Goal: Transaction & Acquisition: Subscribe to service/newsletter

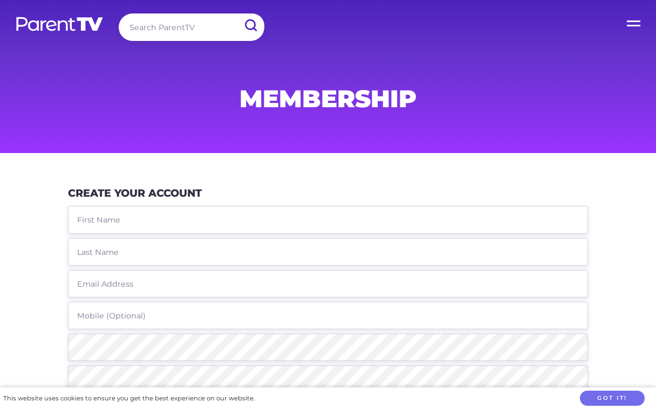
scroll to position [162, 0]
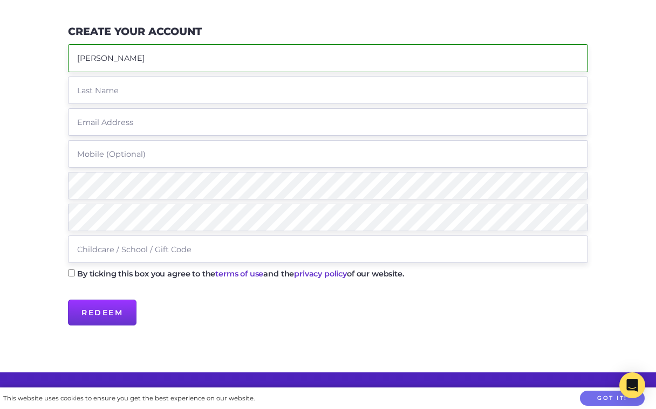
type input "[PERSON_NAME]"
click at [224, 91] on input "text" at bounding box center [328, 91] width 520 height 28
paste input "BRADLEY-BARNARD"
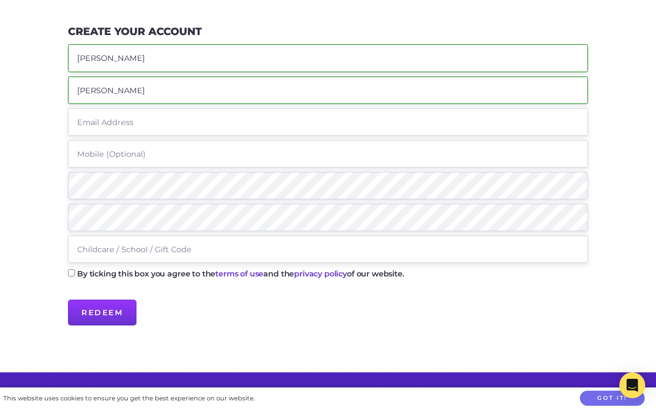
type input "BRADLEY-BARNARD"
click at [194, 121] on input "text" at bounding box center [328, 122] width 520 height 28
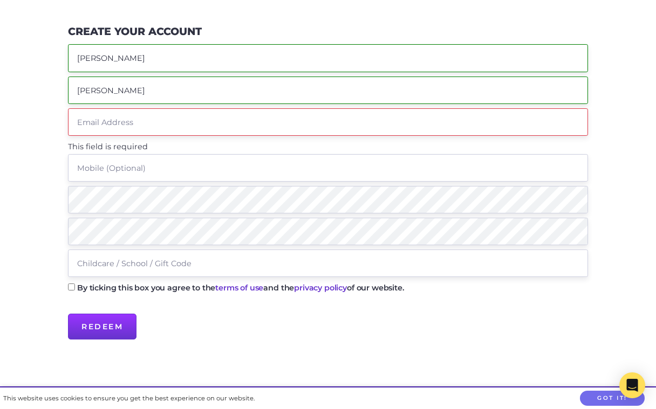
click at [181, 118] on input "text" at bounding box center [328, 122] width 520 height 28
paste input "hb@shatincollege.edu.hk"
type input "hb@shatincollege.edu.hk"
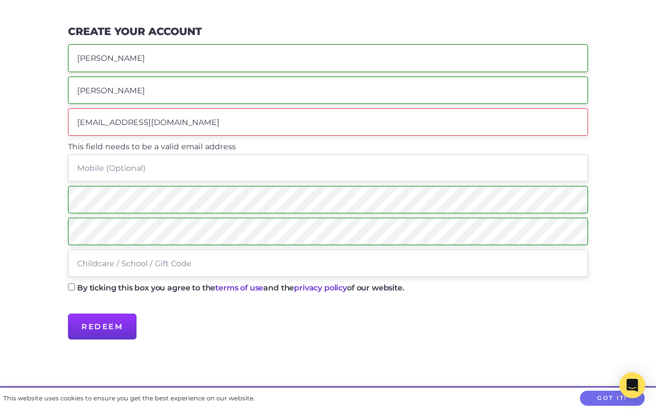
click at [138, 263] on input "text" at bounding box center [328, 264] width 520 height 28
paste input "shatin"
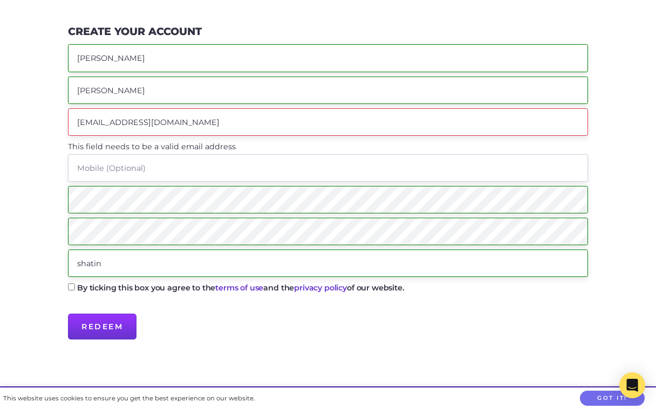
type input "shatin"
click at [72, 284] on p "By ticking this box you agree to the terms of use and the privacy policy of our…" at bounding box center [328, 291] width 520 height 19
click at [72, 286] on input "By ticking this box you agree to the terms of use and the privacy policy of our…" at bounding box center [71, 287] width 7 height 7
checkbox input "true"
click at [203, 112] on input "hb@shatincollege.edu.hk" at bounding box center [328, 122] width 520 height 28
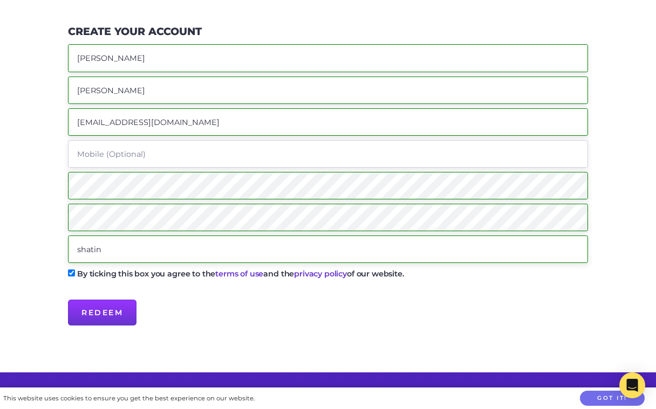
type input "hb@shatincollege.edu.hk"
click at [186, 295] on fieldset "By ticking this box you agree to the terms of use and the privacy policy of our…" at bounding box center [328, 284] width 520 height 32
click at [96, 323] on input "Redeem" at bounding box center [102, 313] width 69 height 26
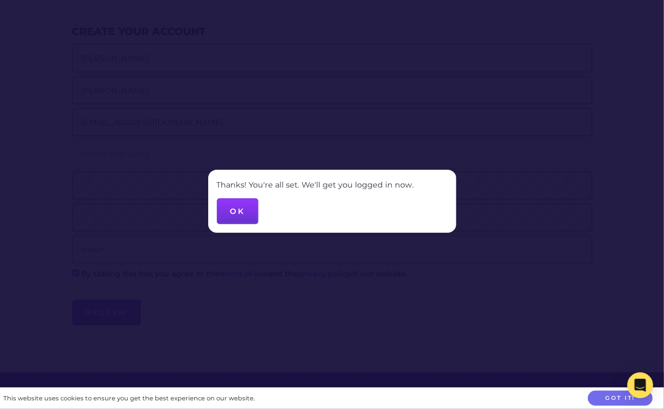
click at [243, 210] on button "OK" at bounding box center [238, 212] width 42 height 26
click at [221, 221] on button "OK" at bounding box center [238, 212] width 42 height 26
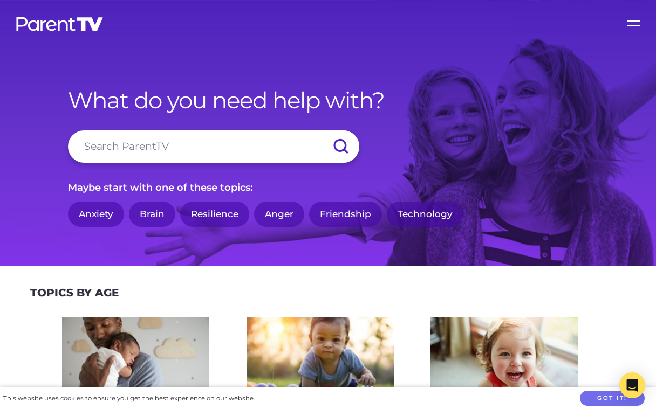
click at [628, 24] on label "Open Menu" at bounding box center [634, 21] width 43 height 43
click at [0, 0] on input "Open Menu" at bounding box center [0, 0] width 0 height 0
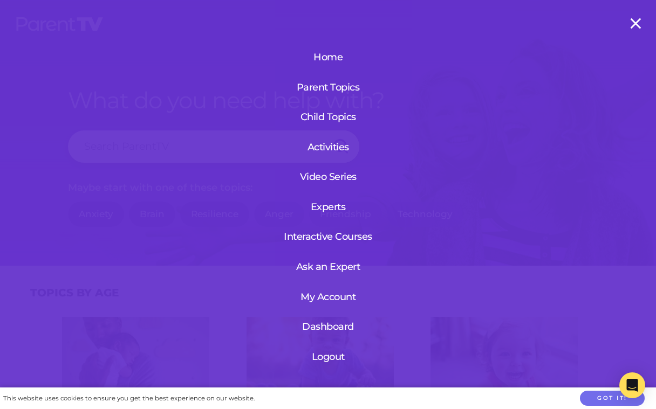
click at [326, 295] on link "My Account" at bounding box center [328, 297] width 66 height 28
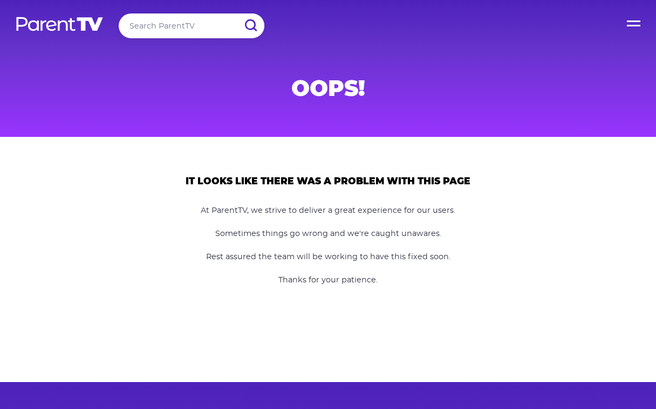
click at [630, 21] on label "Open Menu" at bounding box center [634, 21] width 43 height 43
click at [0, 0] on input "Open Menu" at bounding box center [0, 0] width 0 height 0
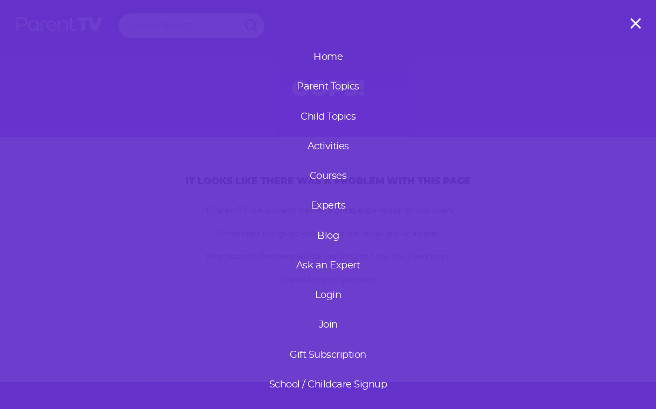
click at [325, 93] on link "Parent Topics" at bounding box center [328, 87] width 75 height 28
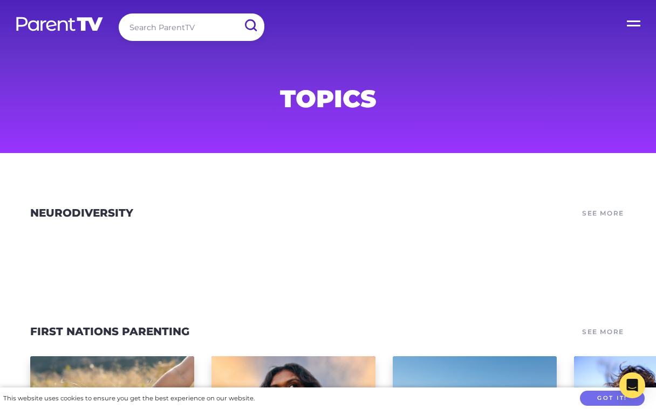
click at [644, 16] on label "Open Menu" at bounding box center [634, 21] width 43 height 43
click at [0, 0] on input "Open Menu" at bounding box center [0, 0] width 0 height 0
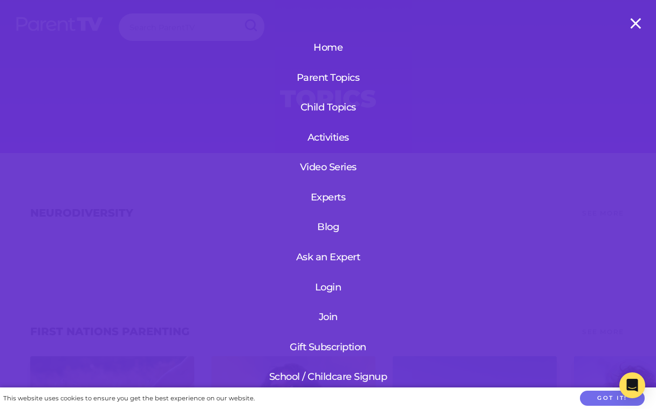
scroll to position [54, 0]
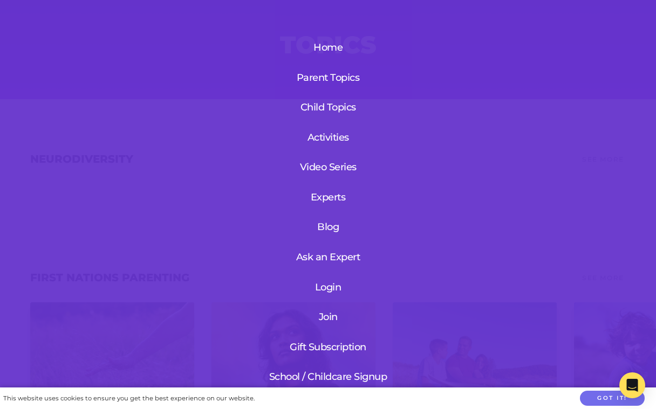
click at [332, 279] on link "Login" at bounding box center [328, 287] width 129 height 28
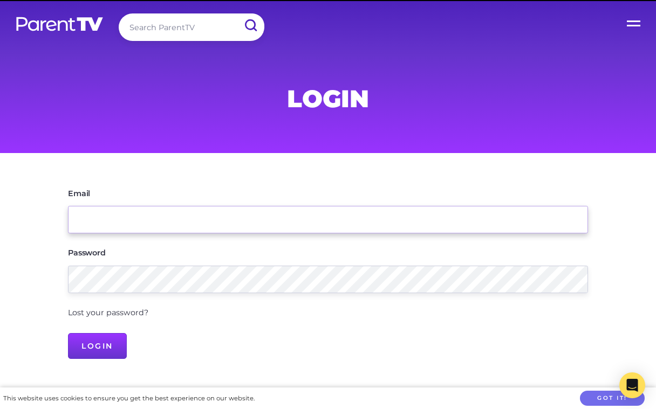
type input "hb@shatincollege.edu.hk"
click at [317, 217] on input "[EMAIL_ADDRESS][DOMAIN_NAME]" at bounding box center [328, 220] width 520 height 28
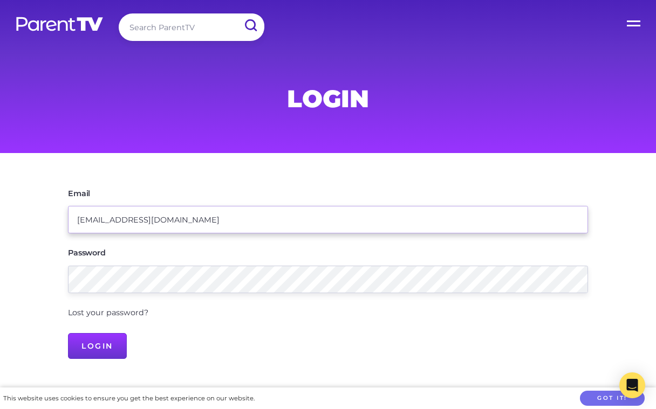
drag, startPoint x: 257, startPoint y: 220, endPoint x: 65, endPoint y: 220, distance: 192.0
click at [65, 220] on div "Email hb@shatincollege.edu.hk Password Lost your password? Login" at bounding box center [328, 273] width 552 height 188
